Goal: Information Seeking & Learning: Learn about a topic

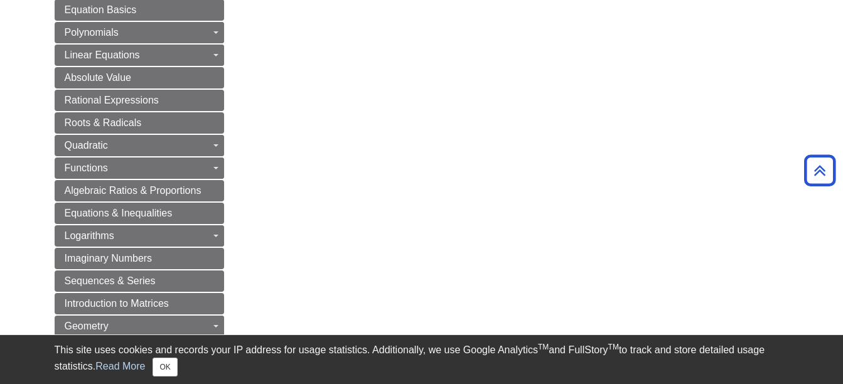
scroll to position [454, 0]
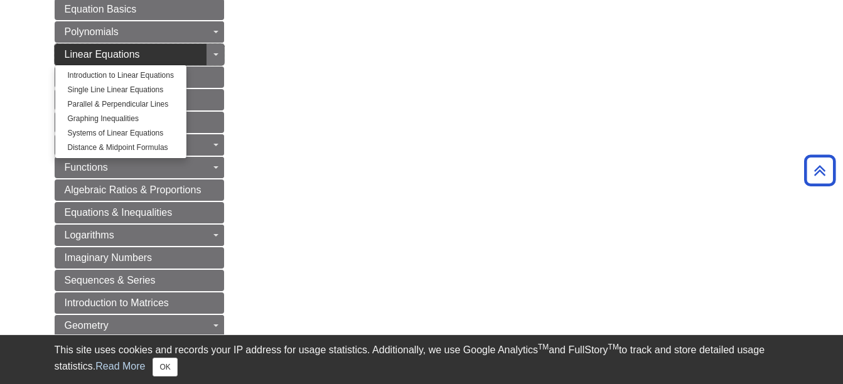
click at [173, 59] on link "Linear Equations" at bounding box center [140, 54] width 170 height 21
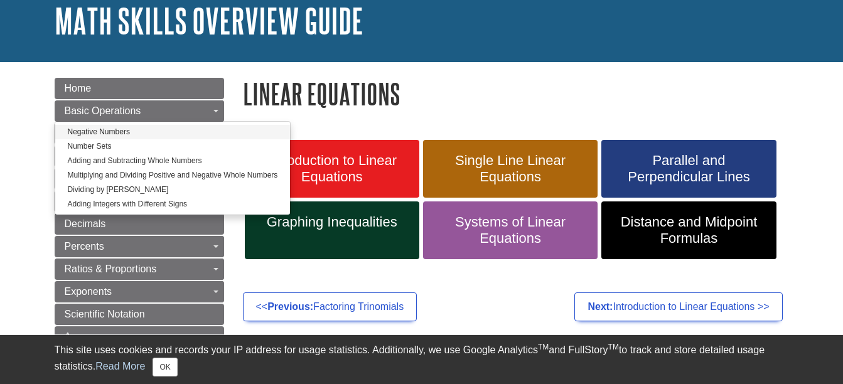
scroll to position [99, 0]
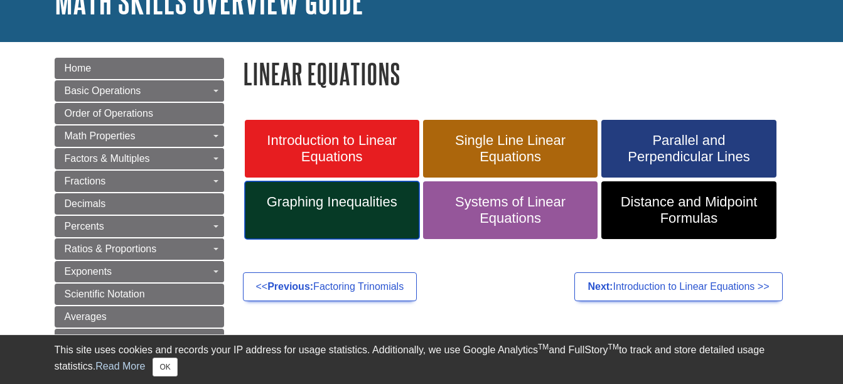
click at [336, 201] on span "Graphing Inequalities" at bounding box center [332, 202] width 156 height 16
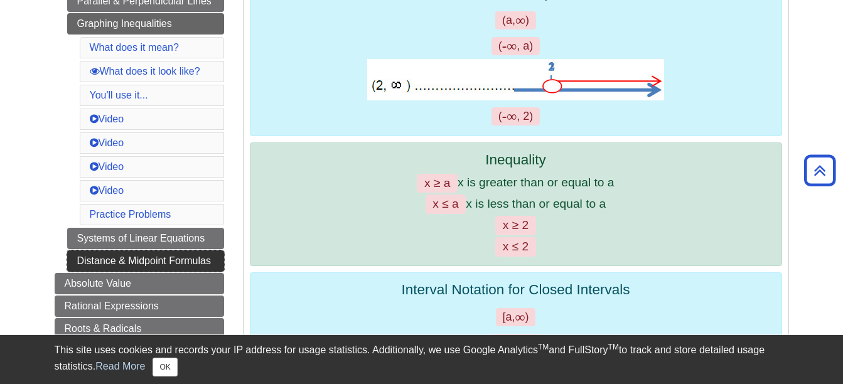
scroll to position [564, 0]
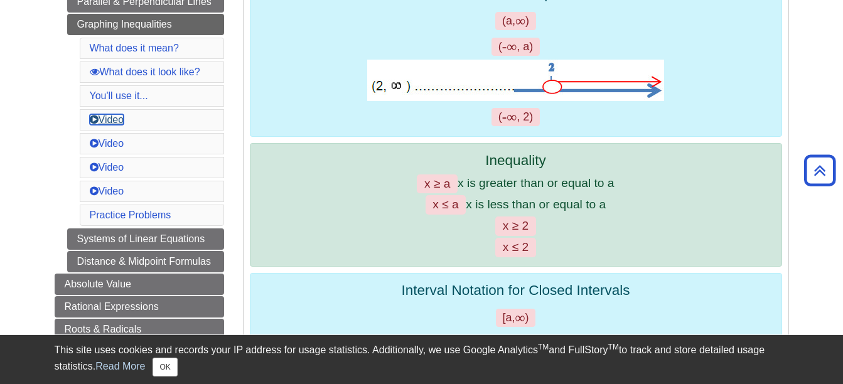
click at [100, 123] on link "Video" at bounding box center [107, 119] width 35 height 11
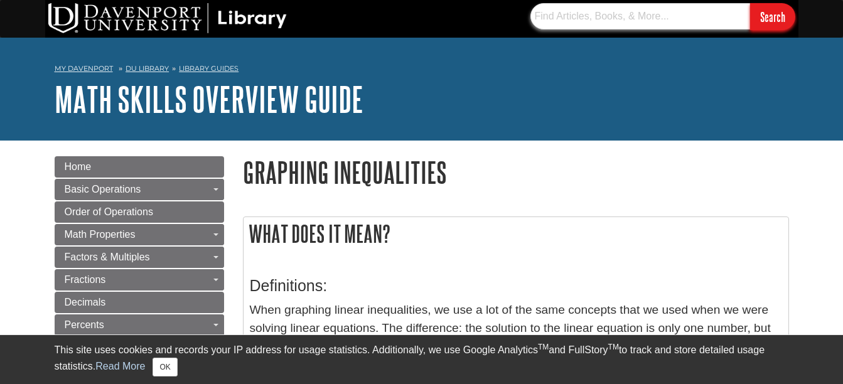
click at [629, 23] on input "text" at bounding box center [641, 16] width 220 height 26
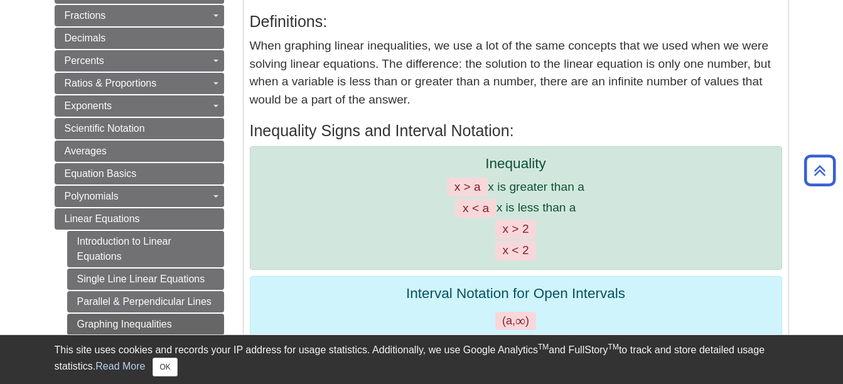
scroll to position [270, 0]
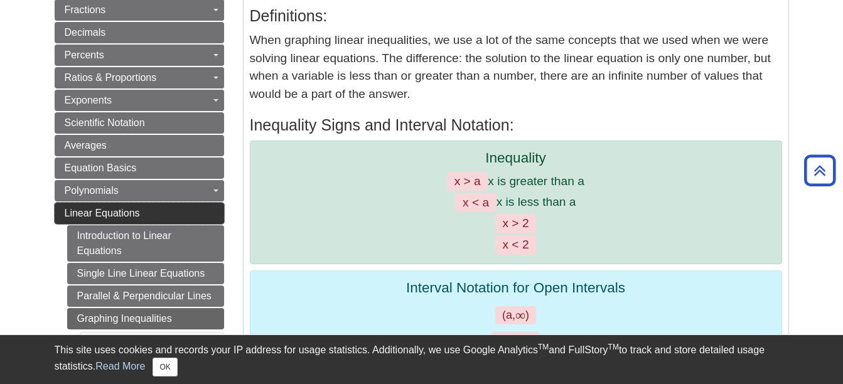
click at [194, 217] on link "Linear Equations" at bounding box center [140, 213] width 170 height 21
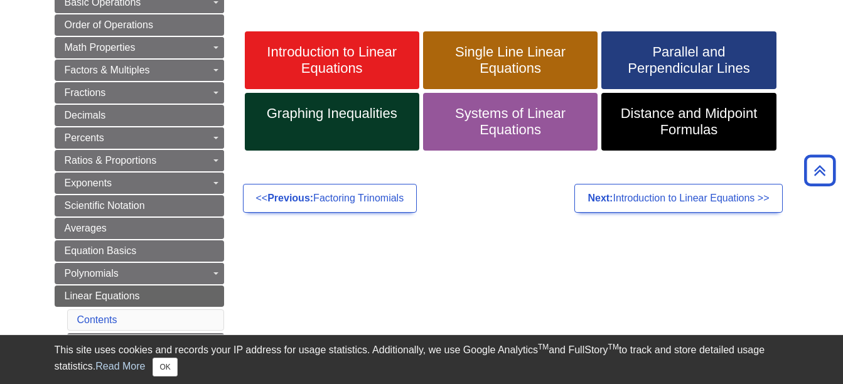
scroll to position [114, 0]
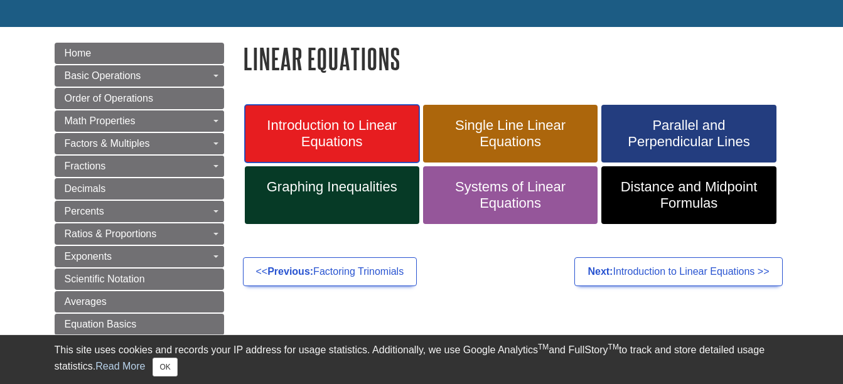
click at [308, 144] on span "Introduction to Linear Equations" at bounding box center [332, 133] width 156 height 33
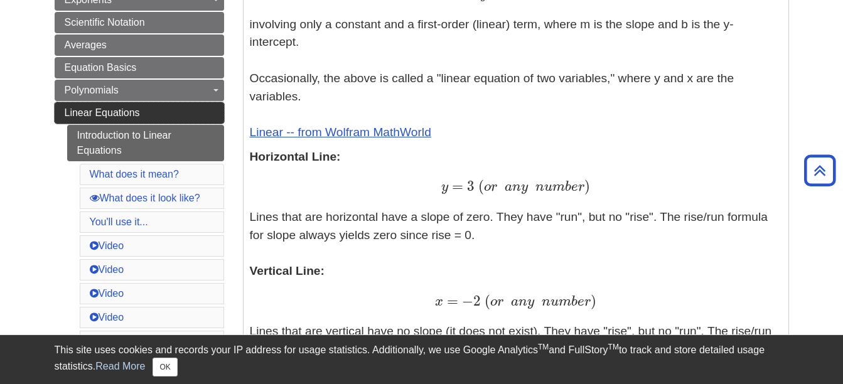
scroll to position [374, 0]
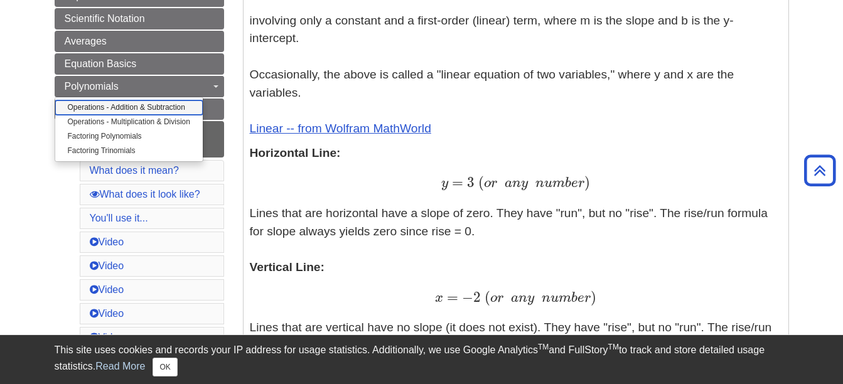
click at [173, 100] on link "Operations - Addition & Subtraction" at bounding box center [129, 107] width 148 height 14
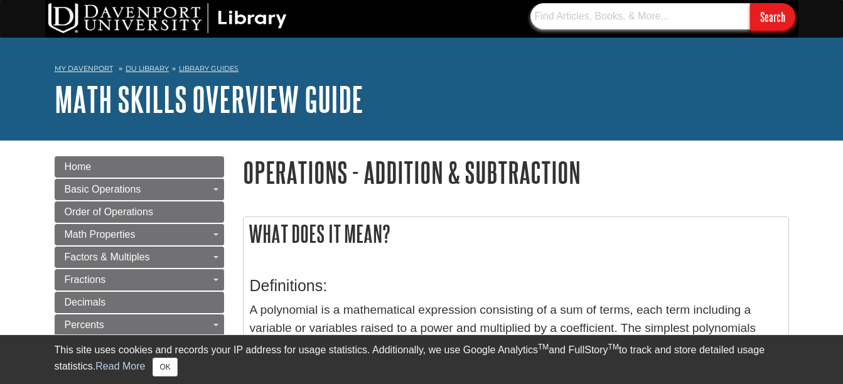
click at [614, 4] on input "text" at bounding box center [641, 16] width 220 height 26
type input "inequalities"
click at [750, 3] on input "Search" at bounding box center [772, 16] width 45 height 27
